Goal: Information Seeking & Learning: Learn about a topic

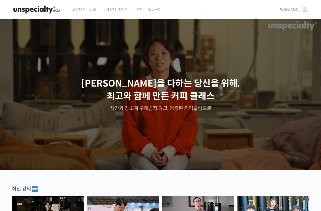
click at [288, 6] on link "WONJANG" at bounding box center [294, 9] width 29 height 19
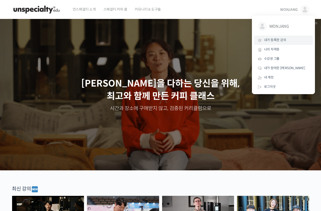
click at [284, 40] on span "내가 등록한 강의" at bounding box center [275, 40] width 22 height 4
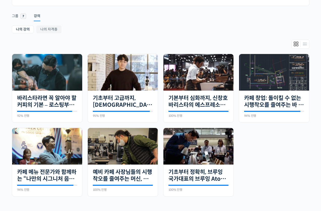
scroll to position [76, 0]
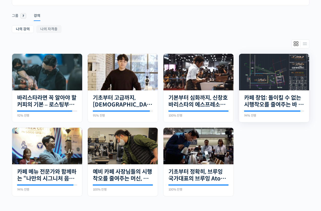
click at [287, 75] on img at bounding box center [274, 72] width 70 height 37
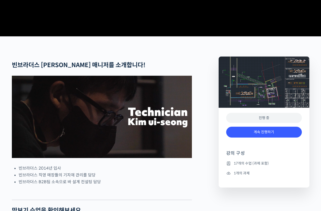
scroll to position [202, 0]
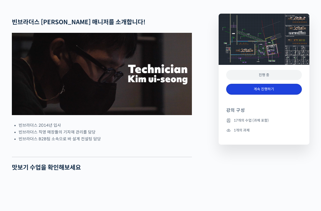
click at [248, 94] on link "계속 진행하기" at bounding box center [264, 89] width 76 height 11
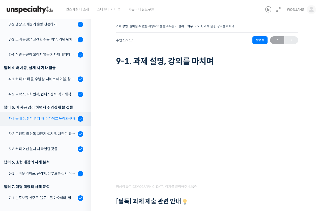
scroll to position [144, 0]
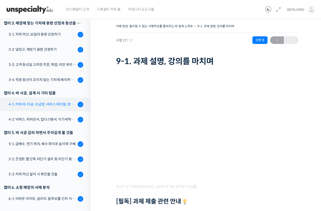
click at [63, 109] on link "4-1. 커피 바, 타공, 수납장, 서비스 테이블, 창고 및 직원 휴게실" at bounding box center [43, 104] width 93 height 14
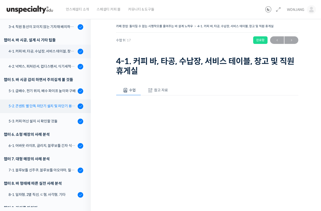
scroll to position [188, 0]
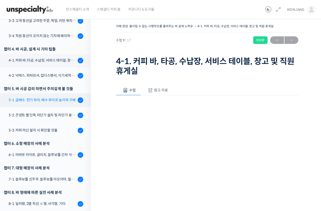
click at [45, 104] on link "5-1. 급배수, 전기 위치, 배수 파이프 높이와 구배" at bounding box center [43, 100] width 93 height 14
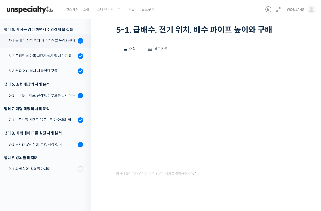
scroll to position [220, 0]
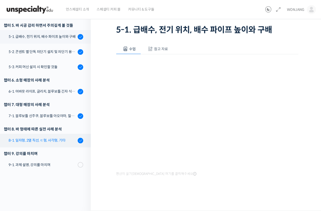
click at [48, 139] on div "8-1. 일자형, 2열 직선, ㄷ형, 사각형, 기타" at bounding box center [43, 140] width 68 height 6
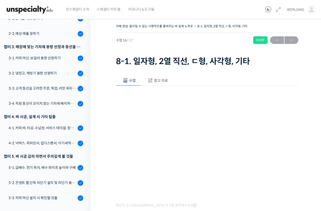
scroll to position [220, 0]
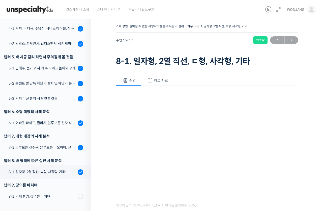
click at [184, 59] on h1 "8-1. 일자형, 2열 직선, ㄷ형, 사각형, 기타" at bounding box center [207, 61] width 182 height 10
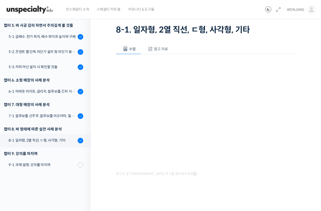
scroll to position [158, 0]
